Goal: Task Accomplishment & Management: Manage account settings

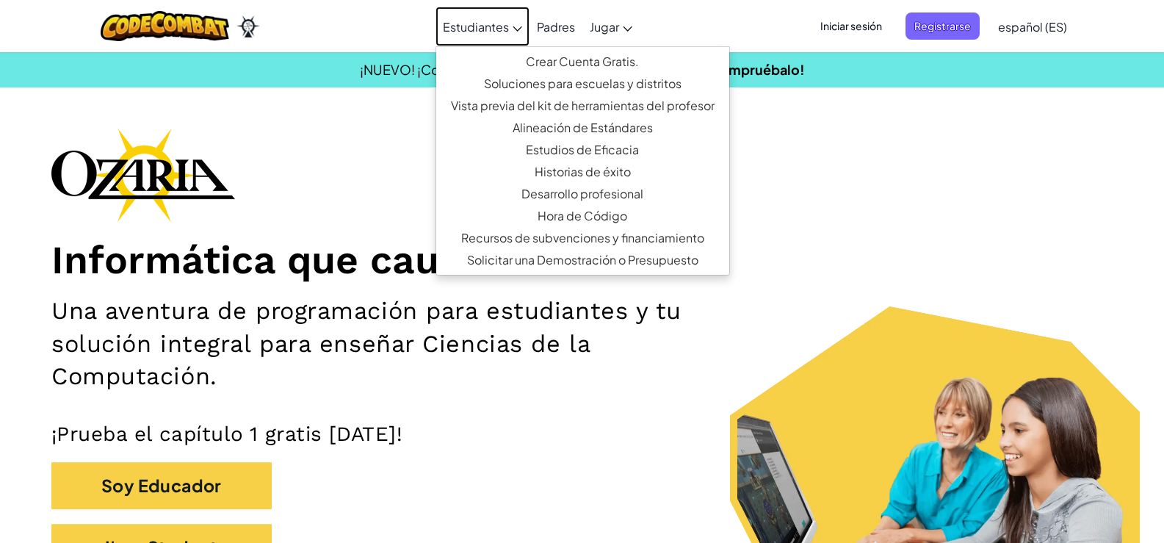
click at [481, 29] on span "Estudiantes" at bounding box center [476, 26] width 66 height 15
click at [239, 533] on button "I'm a Student" at bounding box center [161, 547] width 220 height 48
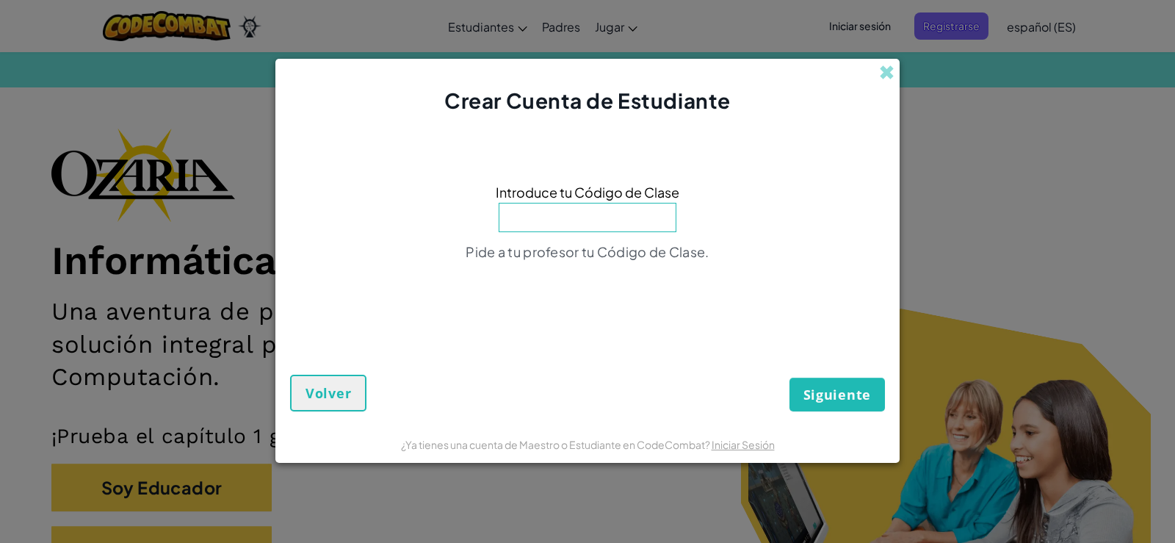
type input "o"
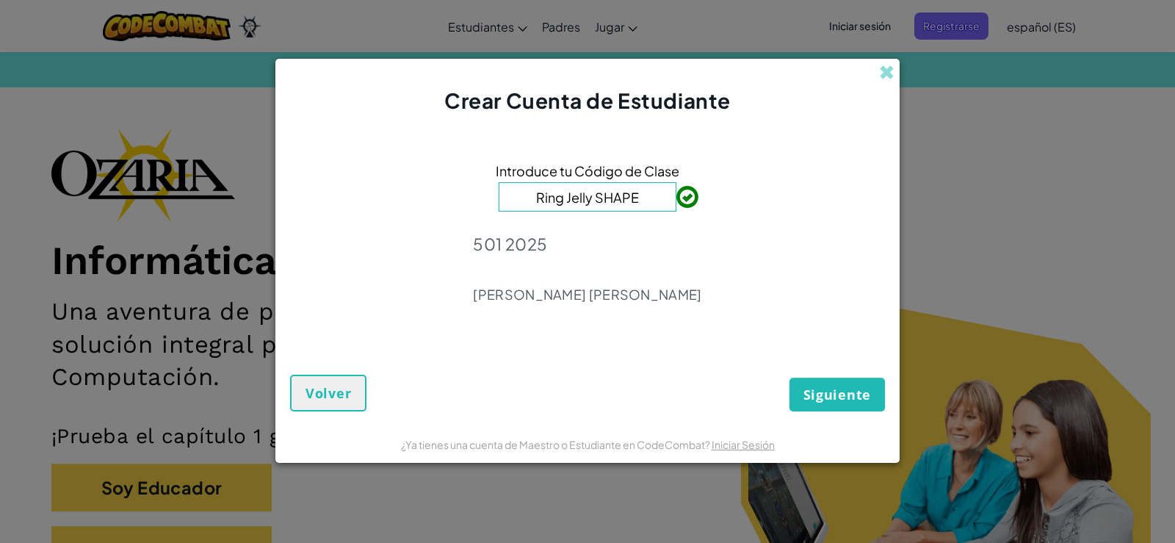
type input "Ring Jelly SHAPE"
click at [847, 394] on span "Siguiente" at bounding box center [837, 394] width 68 height 18
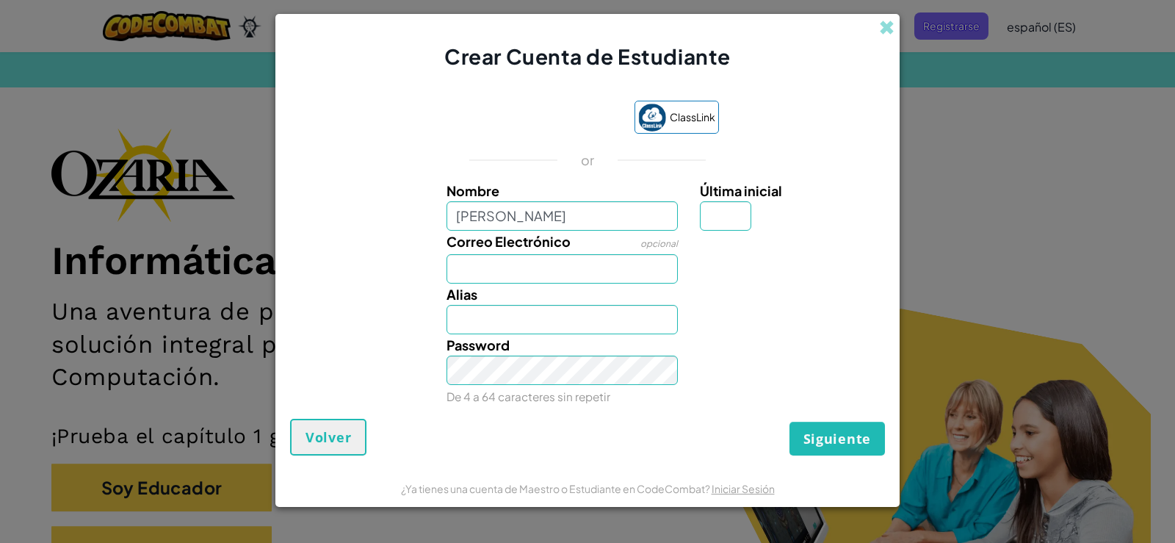
type input "[PERSON_NAME]"
click at [534, 272] on input "Correo Electrónico" at bounding box center [562, 268] width 232 height 29
click at [850, 441] on span "Siguiente" at bounding box center [837, 438] width 68 height 18
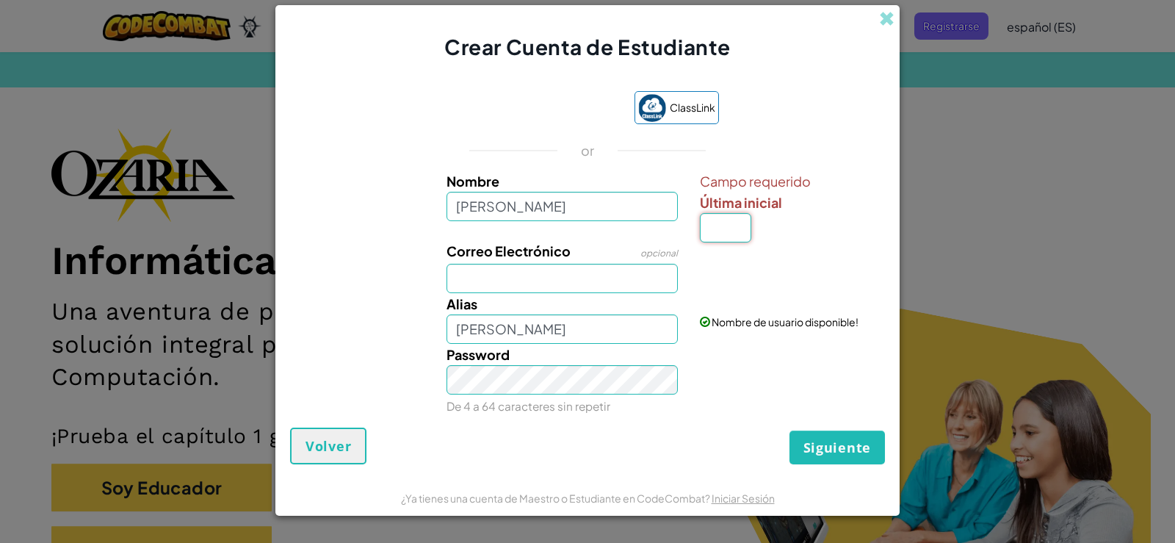
click at [732, 230] on input "Última inicial" at bounding box center [725, 227] width 51 height 29
type input "7"
type input "[PERSON_NAME] Cardenas7"
click at [834, 452] on span "Siguiente" at bounding box center [837, 447] width 68 height 18
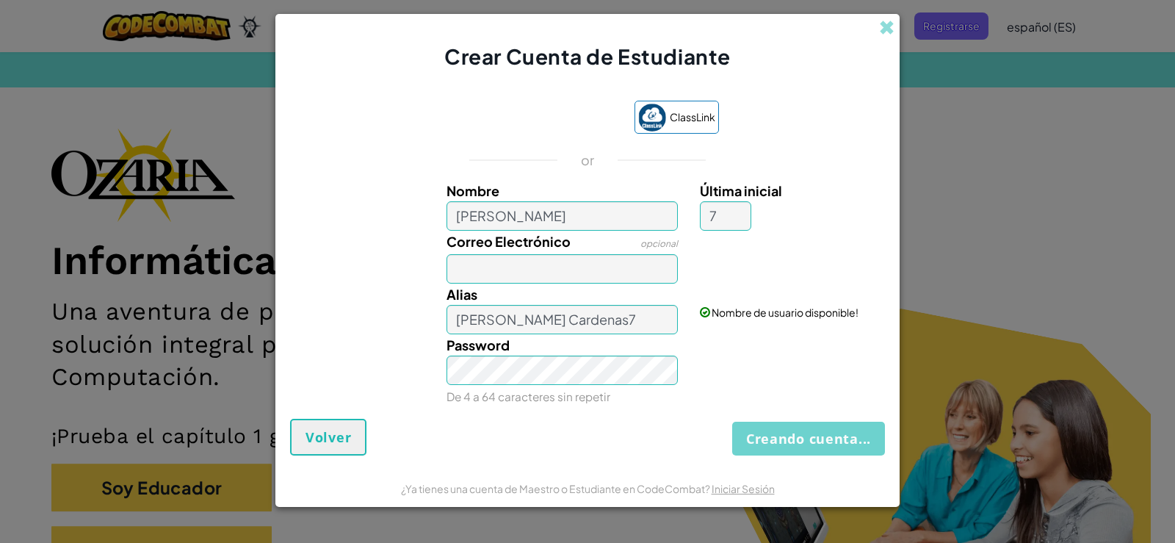
click at [833, 432] on div "Creando cuenta... Volver" at bounding box center [587, 436] width 595 height 37
click at [847, 444] on div "Creando cuenta... Volver" at bounding box center [587, 436] width 595 height 37
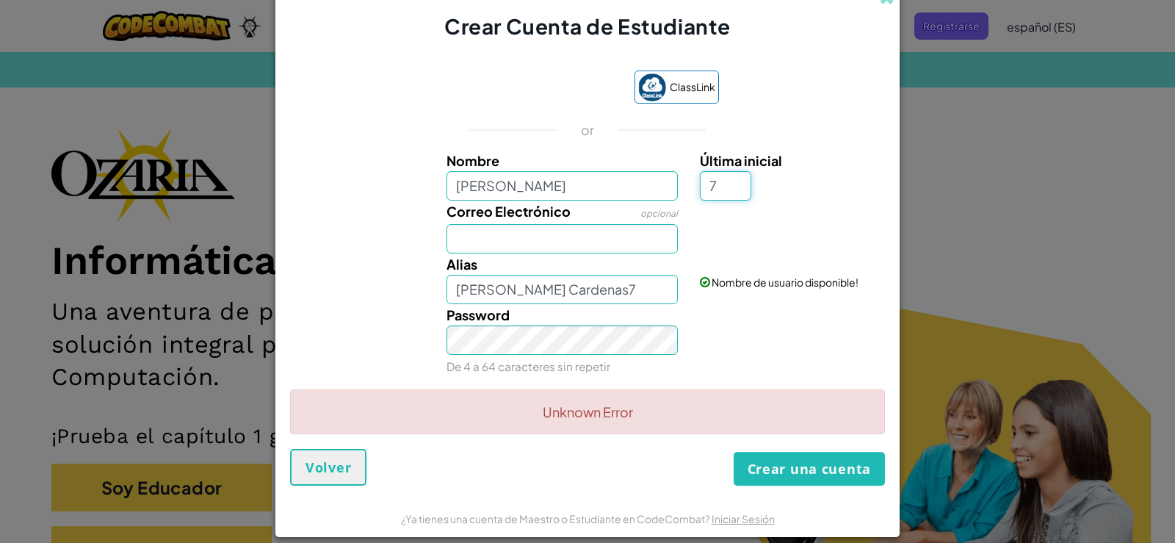
click at [720, 180] on input "7" at bounding box center [725, 185] width 51 height 29
type input "1"
type input "[PERSON_NAME] Cardenas1"
click at [582, 239] on input "Correo Electrónico" at bounding box center [562, 238] width 232 height 29
type input "g"
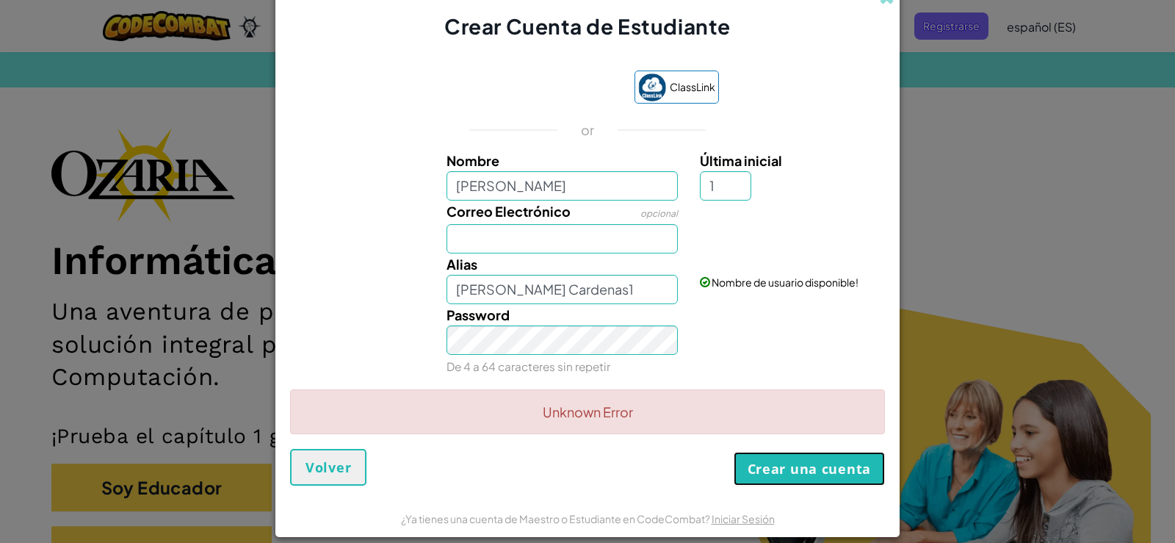
click at [749, 472] on button "Crear una cuenta" at bounding box center [808, 469] width 151 height 34
click at [755, 474] on button "Crear una cuenta" at bounding box center [808, 469] width 151 height 34
click at [716, 185] on input "1" at bounding box center [725, 185] width 51 height 29
type input "A"
type input "[PERSON_NAME]"
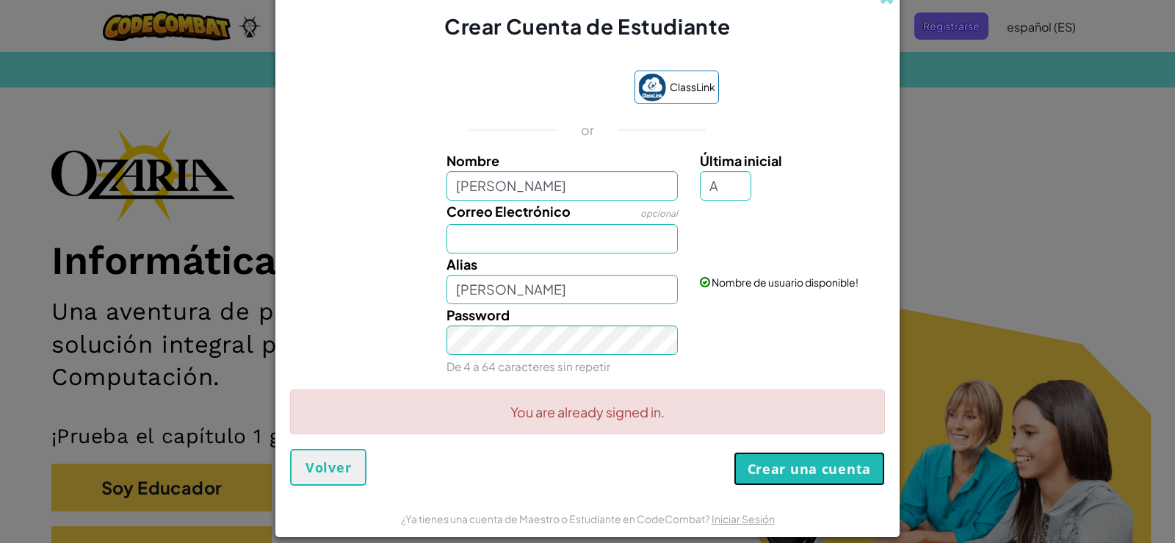
click at [805, 463] on button "Crear una cuenta" at bounding box center [808, 469] width 151 height 34
click at [758, 459] on button "Crear una cuenta" at bounding box center [808, 469] width 151 height 34
click at [611, 297] on input "[PERSON_NAME]" at bounding box center [562, 289] width 232 height 29
click at [523, 238] on input "Correo Electrónico" at bounding box center [562, 238] width 232 height 29
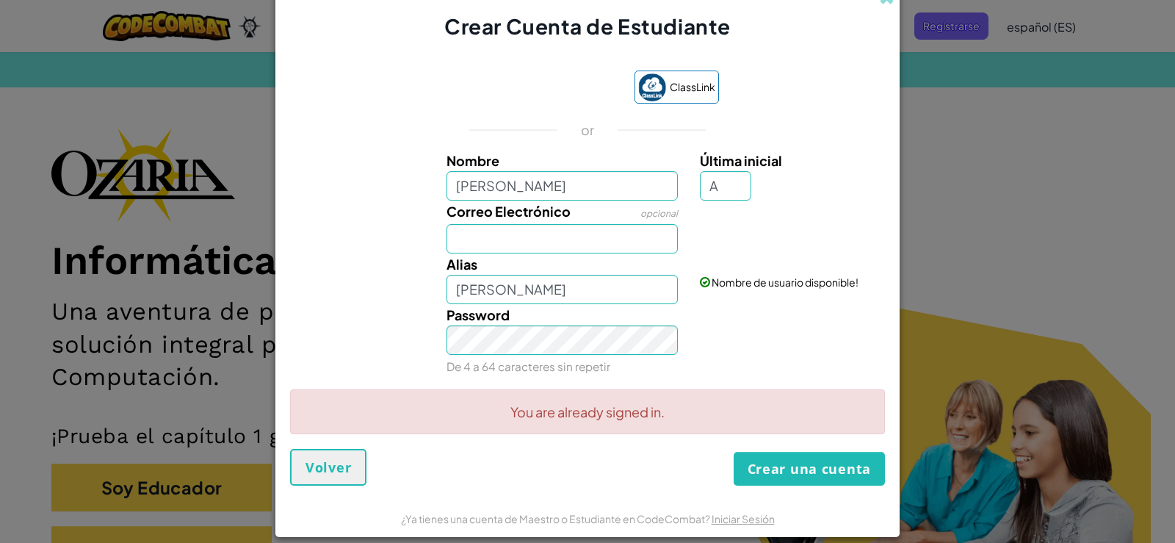
click at [705, 162] on span "Última inicial" at bounding box center [741, 160] width 82 height 17
click at [705, 171] on input "A" at bounding box center [725, 185] width 51 height 29
click at [783, 441] on div "You are already signed in." at bounding box center [587, 418] width 595 height 60
click at [783, 452] on button "Crear una cuenta" at bounding box center [808, 469] width 151 height 34
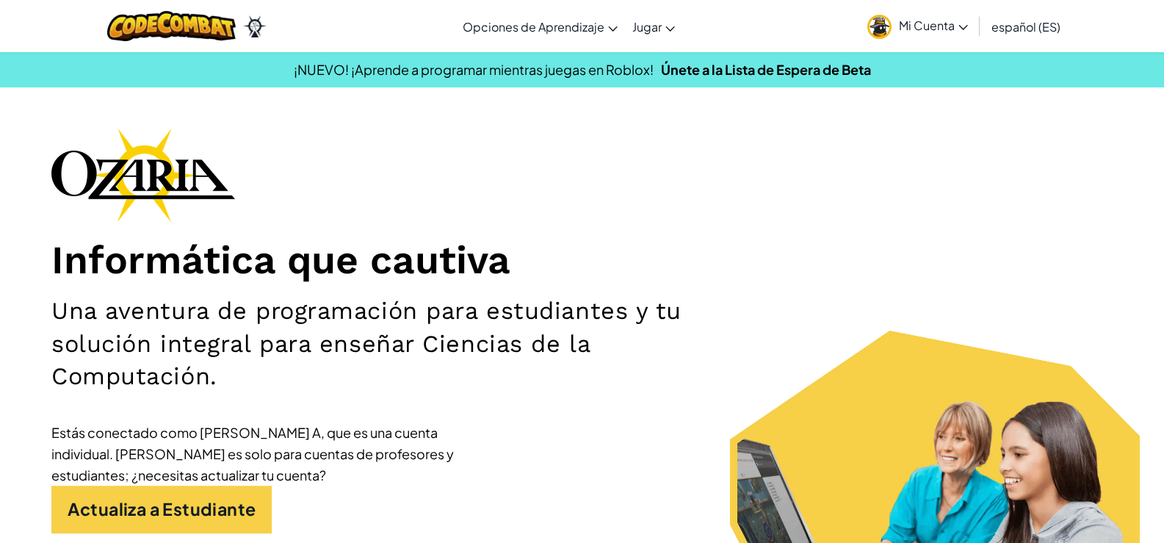
click at [934, 28] on span "Mi Cuenta" at bounding box center [933, 25] width 69 height 15
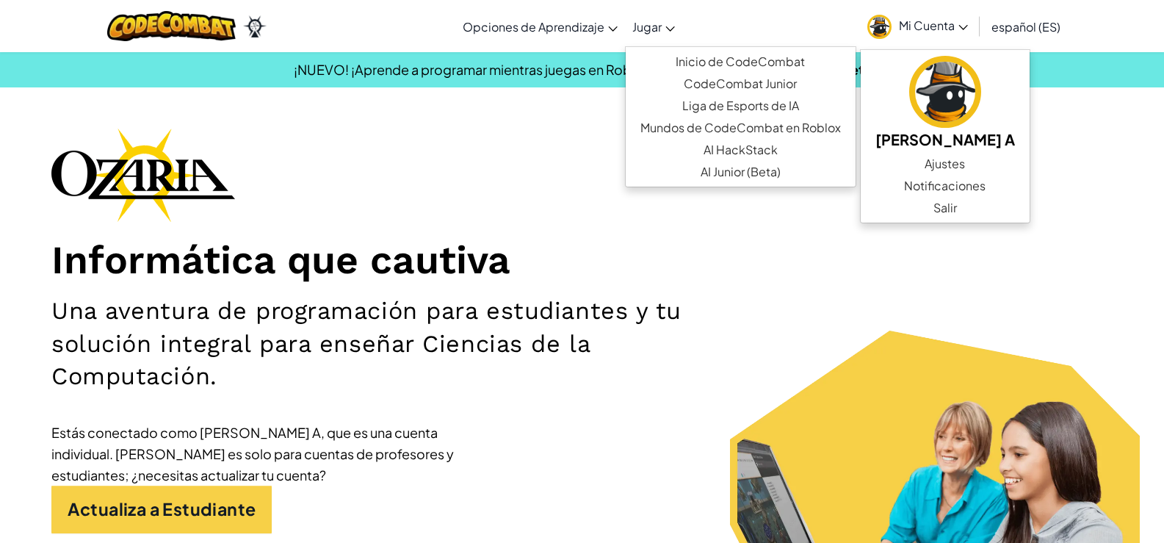
click at [638, 31] on span "Jugar" at bounding box center [646, 26] width 29 height 15
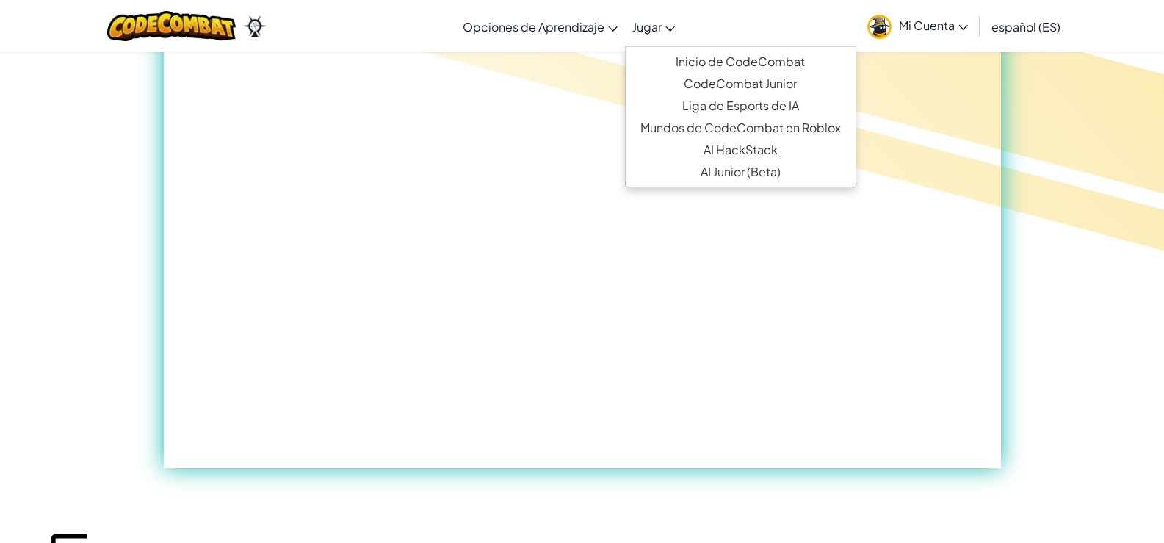
scroll to position [949, 0]
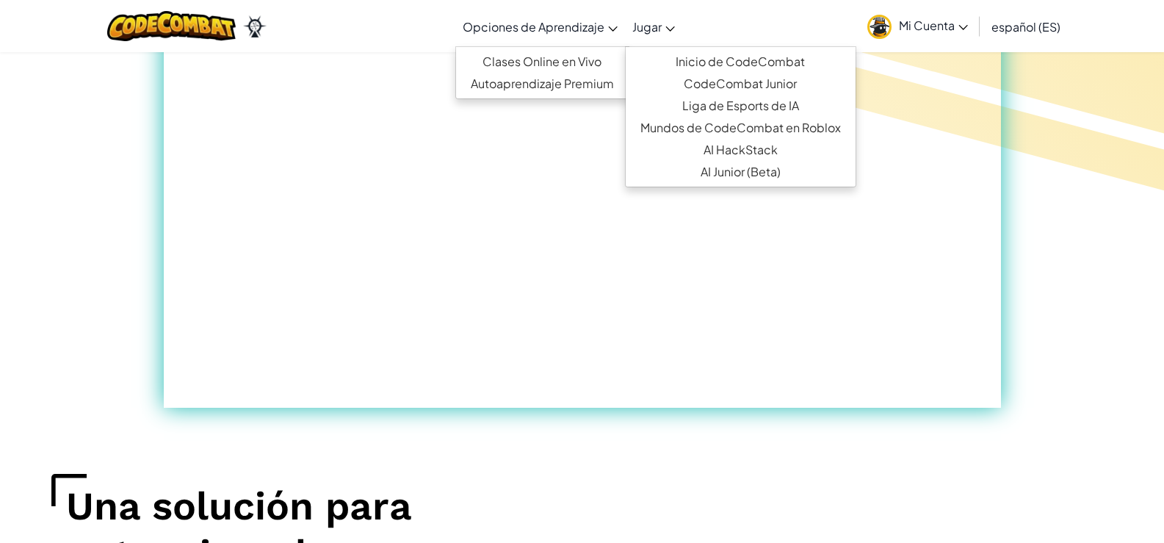
click at [530, 31] on span "Opciones de Aprendizaje" at bounding box center [534, 26] width 142 height 15
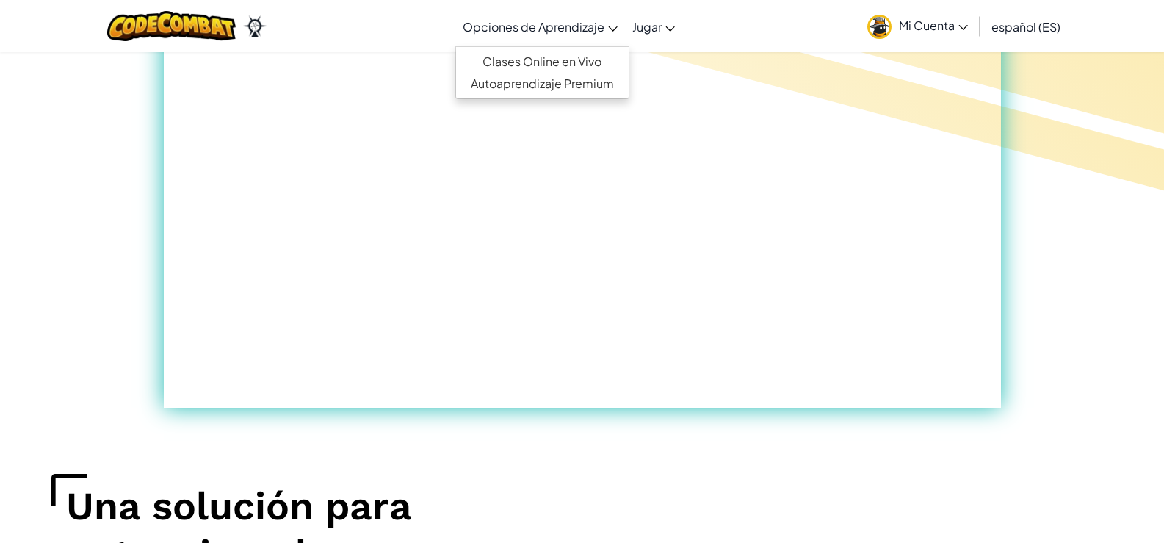
click at [903, 32] on span "Mi Cuenta" at bounding box center [933, 25] width 69 height 15
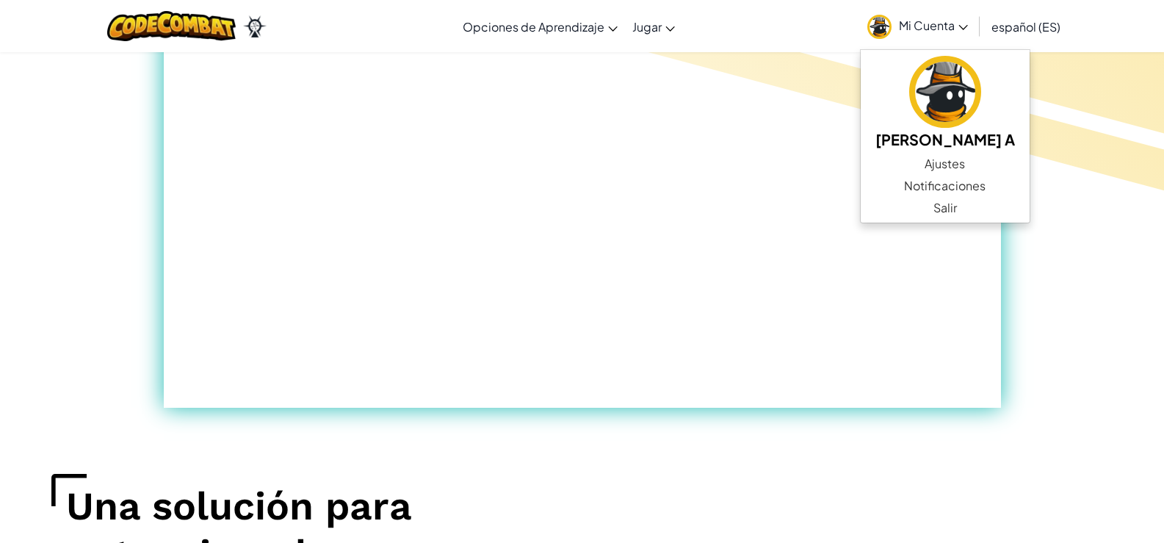
click at [909, 18] on span "Mi Cuenta" at bounding box center [933, 25] width 69 height 15
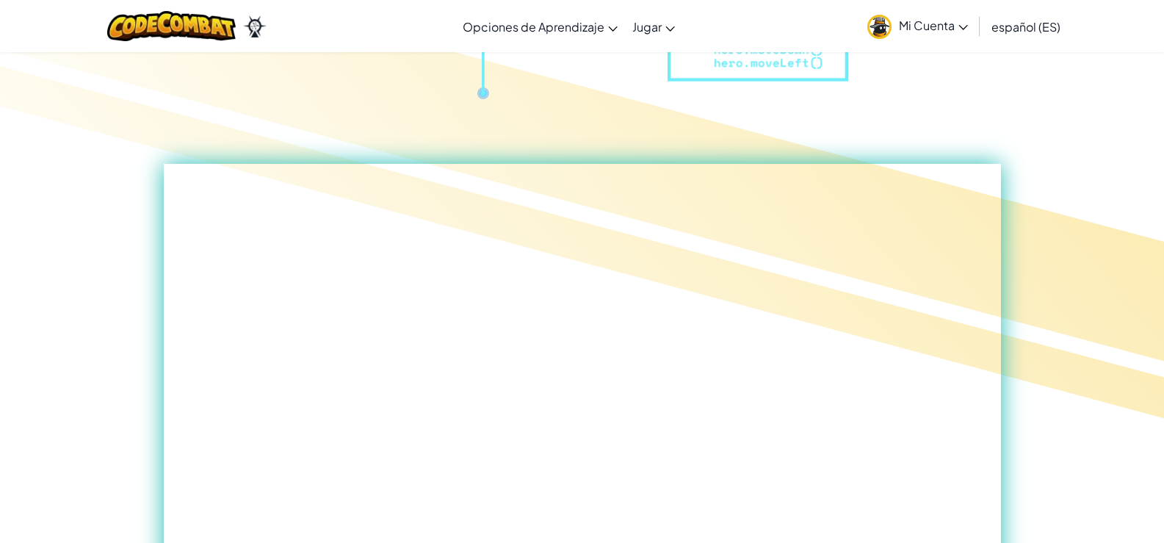
scroll to position [0, 0]
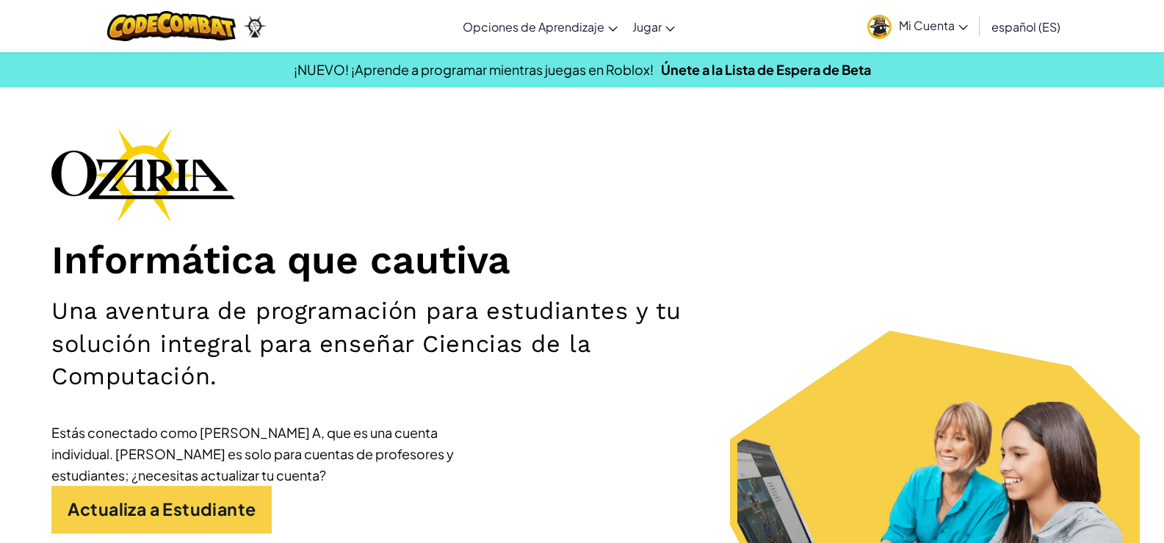
click at [916, 35] on link "Mi Cuenta" at bounding box center [917, 26] width 115 height 46
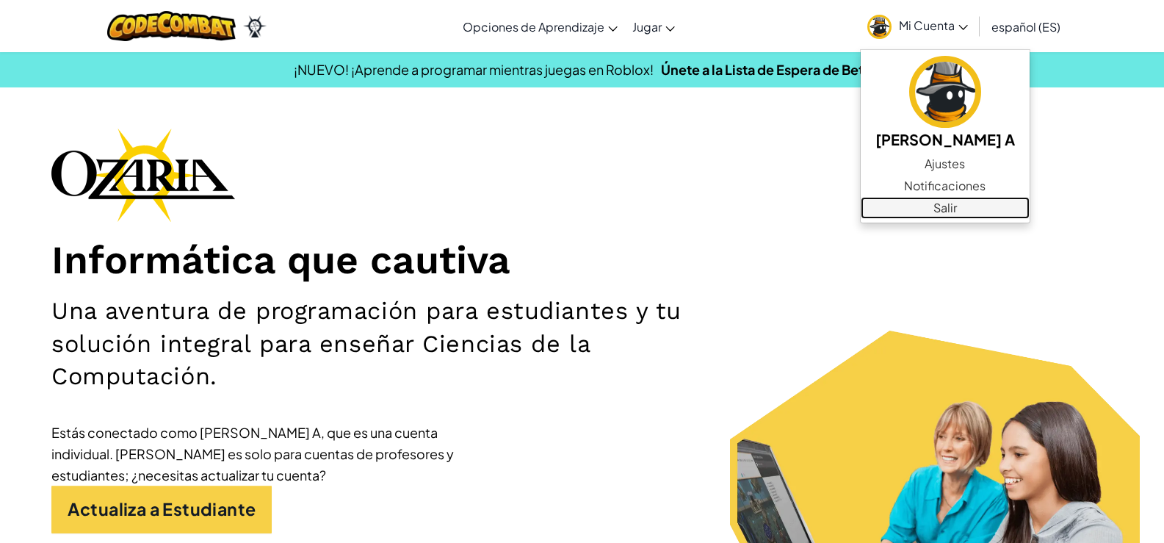
click at [982, 207] on link "Salir" at bounding box center [944, 208] width 169 height 22
